Goal: Task Accomplishment & Management: Manage account settings

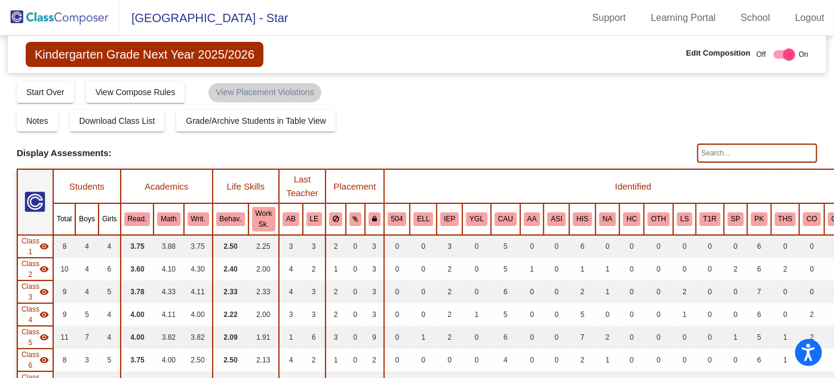
click at [73, 16] on img at bounding box center [60, 17] width 120 height 35
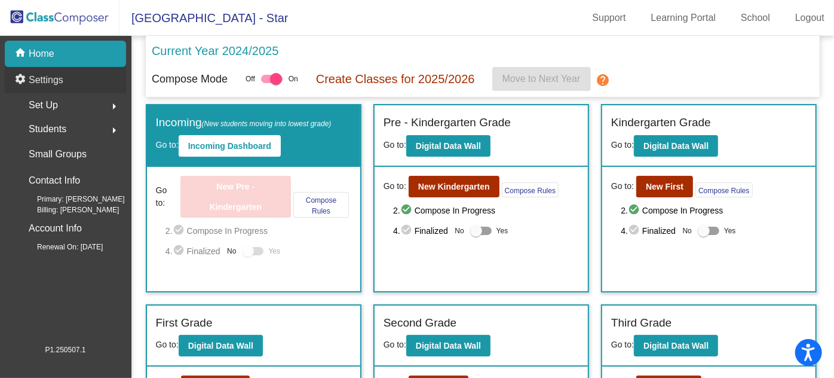
click at [51, 78] on p "Settings" at bounding box center [46, 80] width 35 height 14
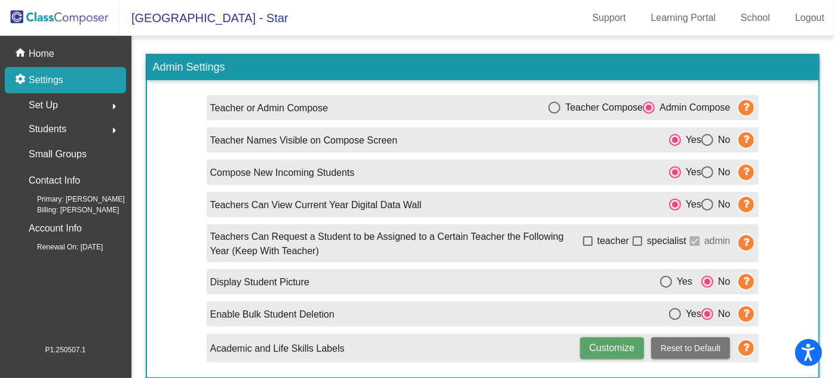
click at [82, 226] on p "Account Info" at bounding box center [55, 228] width 53 height 17
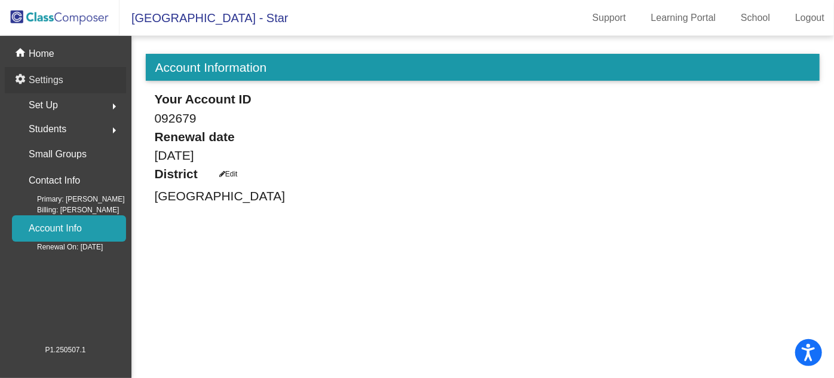
click at [46, 83] on p "Settings" at bounding box center [46, 80] width 35 height 14
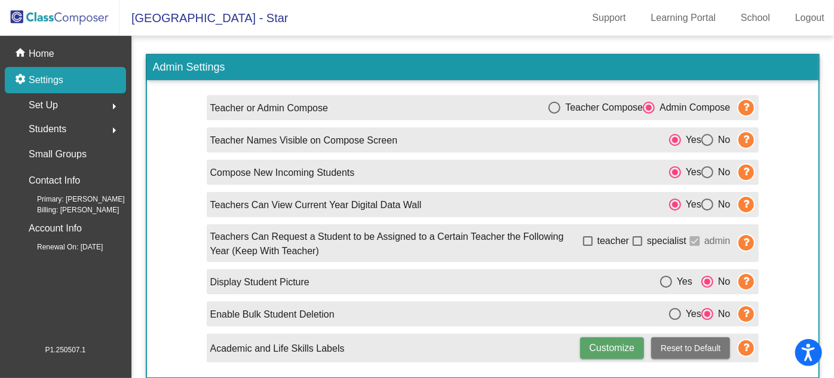
click at [58, 105] on div "Set Up arrow_right" at bounding box center [69, 105] width 114 height 24
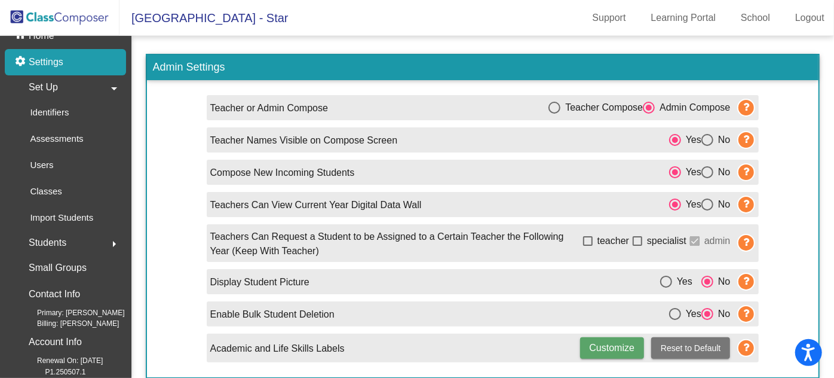
scroll to position [29, 0]
